Goal: Task Accomplishment & Management: Manage account settings

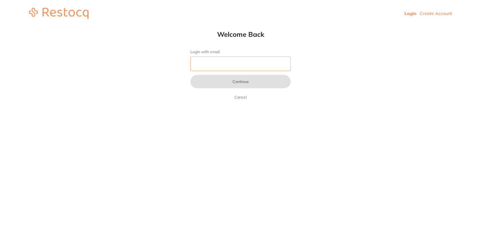
click at [210, 58] on input "Login with email" at bounding box center [240, 64] width 100 height 14
type input "j"
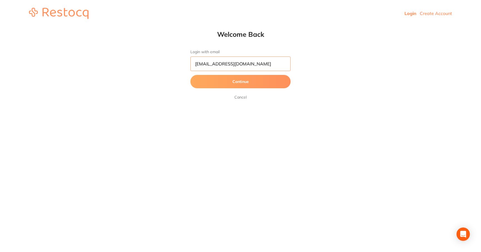
type input "[EMAIL_ADDRESS][DOMAIN_NAME]"
click at [190, 75] on button "Continue" at bounding box center [240, 81] width 100 height 13
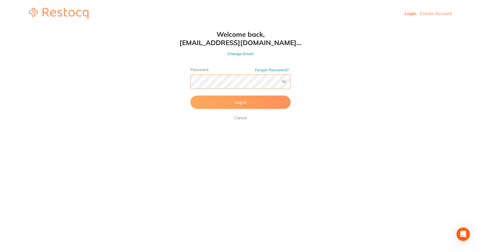
click at [190, 96] on button "Log In" at bounding box center [240, 102] width 100 height 13
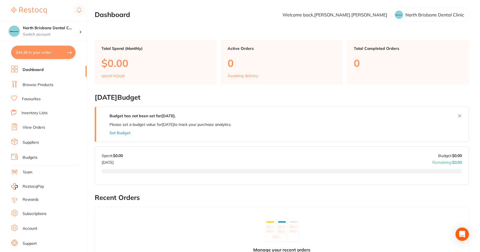
scroll to position [8, 0]
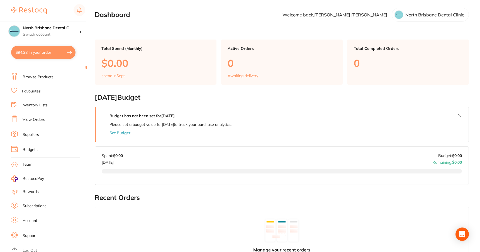
click at [30, 224] on ul "Dashboard Browse Products Favourites Inventory Lists View Orders Suppliers Budg…" at bounding box center [48, 154] width 75 height 192
click at [36, 204] on link "Subscriptions" at bounding box center [35, 206] width 24 height 6
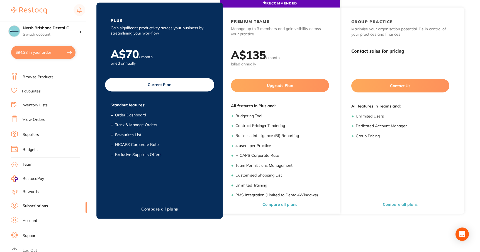
scroll to position [75, 0]
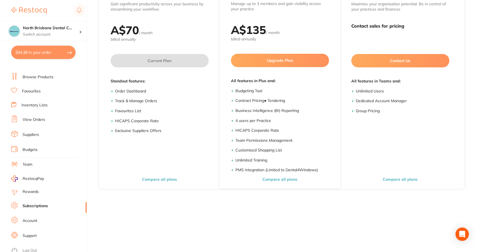
click at [30, 233] on link "Support" at bounding box center [30, 236] width 14 height 6
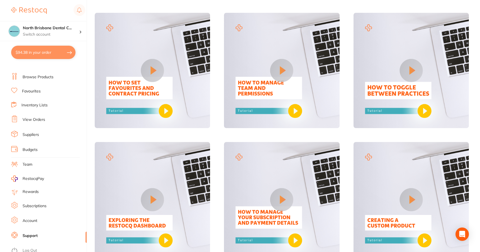
scroll to position [387, 0]
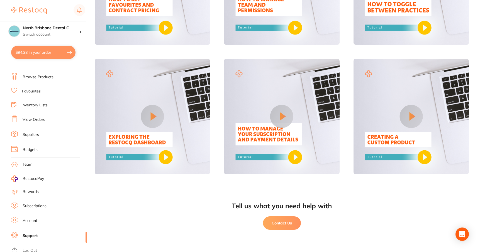
click at [30, 162] on link "Team" at bounding box center [28, 165] width 10 height 6
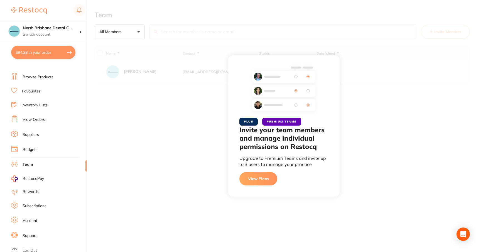
click at [383, 122] on div "PLUS PREMIUM TEAMS Invite your team members and manage individual permissions o…" at bounding box center [284, 126] width 394 height 252
click at [33, 191] on link "Rewards" at bounding box center [31, 192] width 16 height 6
click at [31, 206] on link "Subscriptions" at bounding box center [35, 206] width 24 height 6
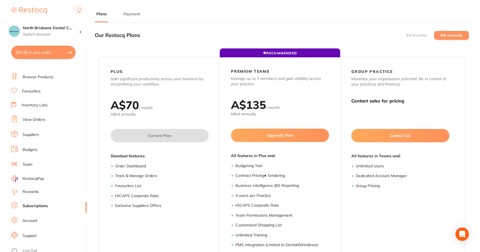
click at [132, 14] on button "Payment" at bounding box center [132, 13] width 20 height 5
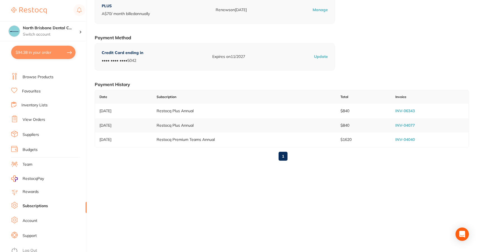
scroll to position [75, 0]
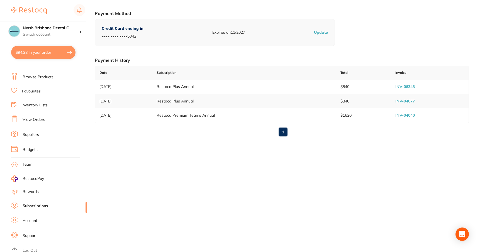
click at [28, 220] on link "Account" at bounding box center [30, 221] width 15 height 6
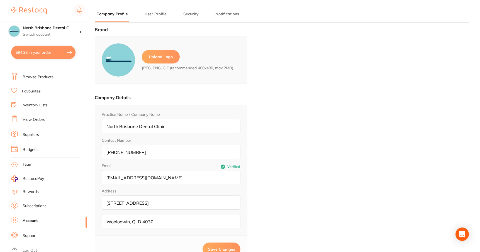
type input "[PERSON_NAME]"
type input "0407966388"
type input "[EMAIL_ADDRESS][DOMAIN_NAME]"
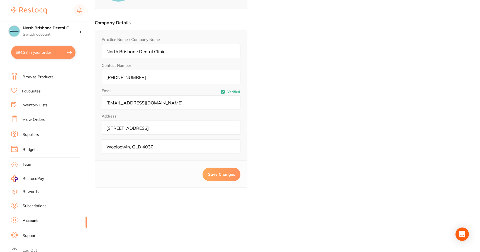
click at [23, 234] on link "Support" at bounding box center [30, 236] width 14 height 6
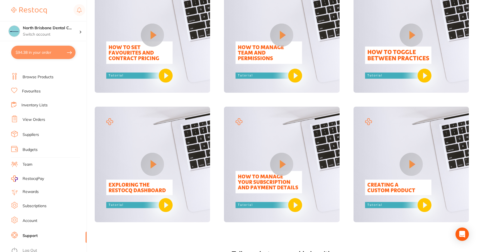
scroll to position [387, 0]
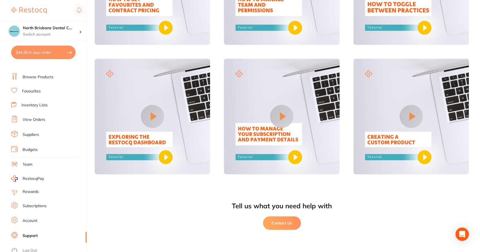
click at [296, 226] on button "Contact Us" at bounding box center [282, 222] width 38 height 13
click at [45, 203] on link "Subscriptions" at bounding box center [35, 206] width 24 height 6
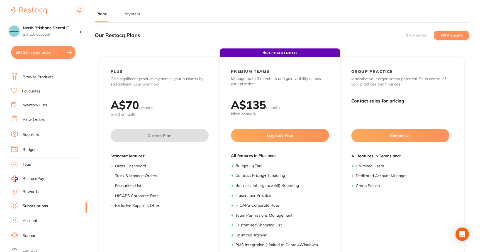
click at [139, 19] on li "Payment" at bounding box center [132, 16] width 20 height 11
click at [138, 16] on button "Payment" at bounding box center [132, 13] width 20 height 5
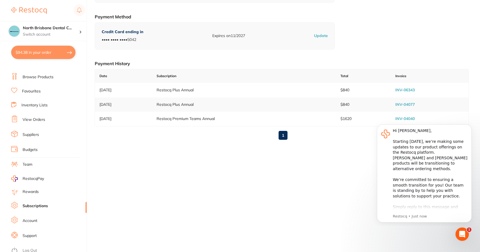
scroll to position [75, 0]
